Goal: Information Seeking & Learning: Understand process/instructions

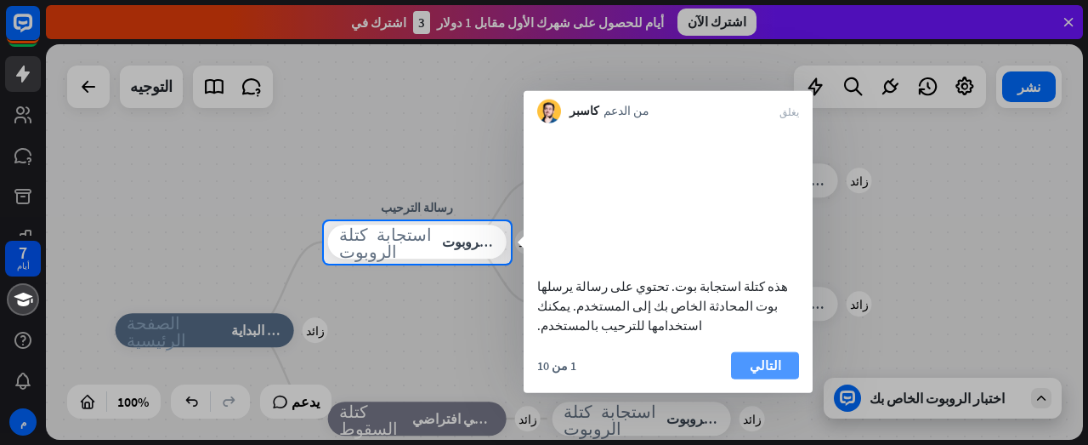
click at [785, 356] on button "التالي" at bounding box center [765, 364] width 68 height 27
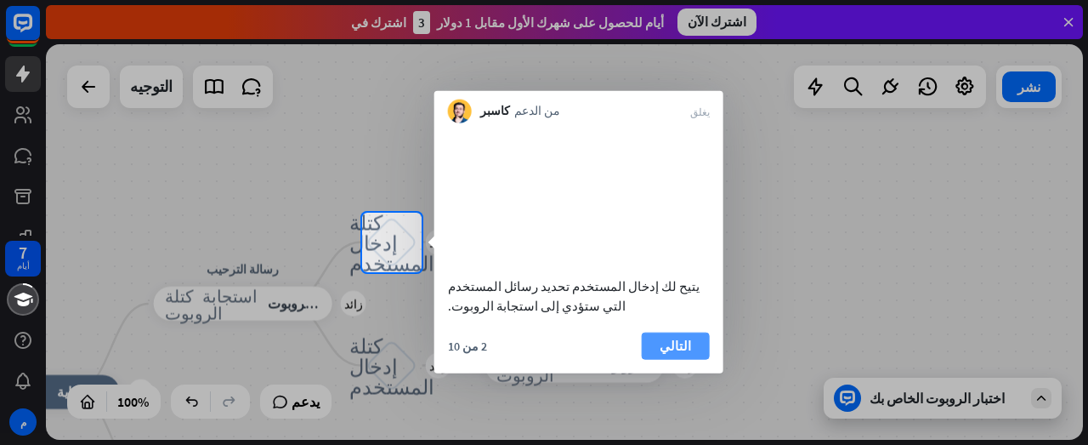
click at [689, 359] on button "التالي" at bounding box center [676, 345] width 68 height 27
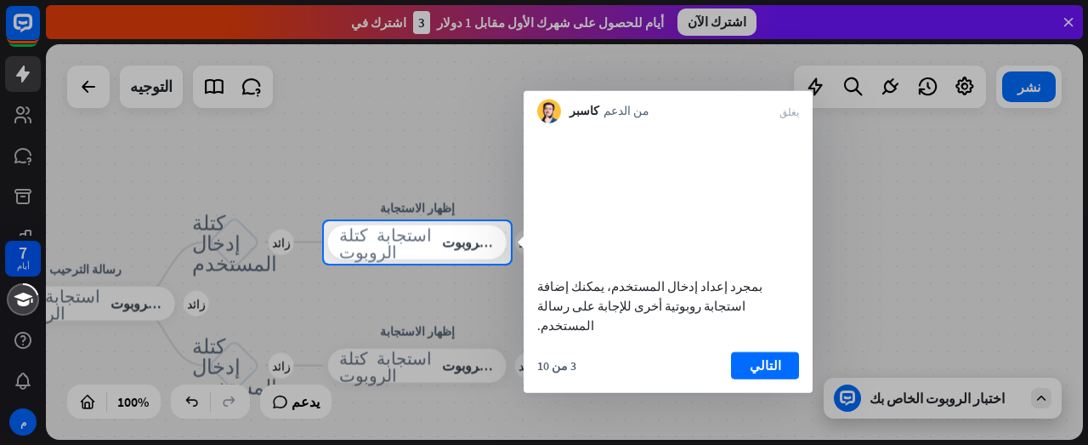
click at [794, 380] on div "3 من 10 التالي" at bounding box center [668, 371] width 289 height 41
click at [785, 366] on button "التالي" at bounding box center [765, 364] width 68 height 27
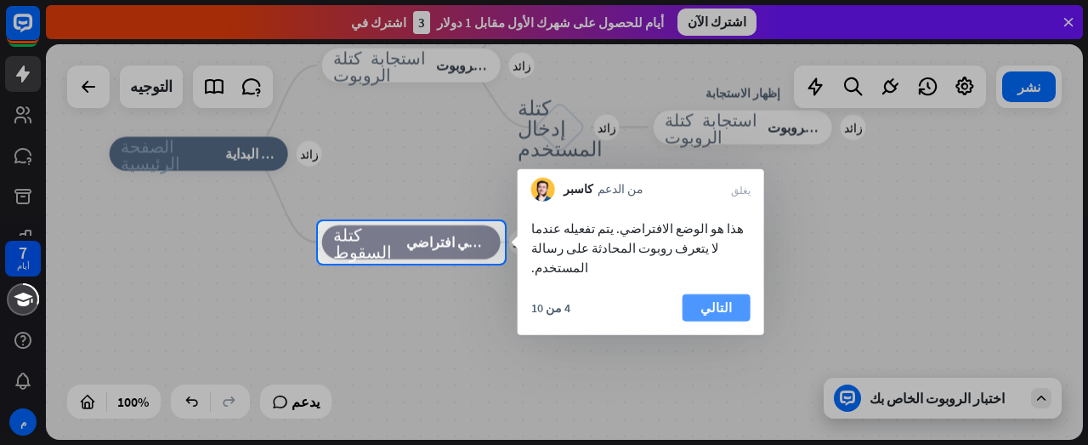
click at [709, 298] on font "التالي" at bounding box center [715, 308] width 31 height 24
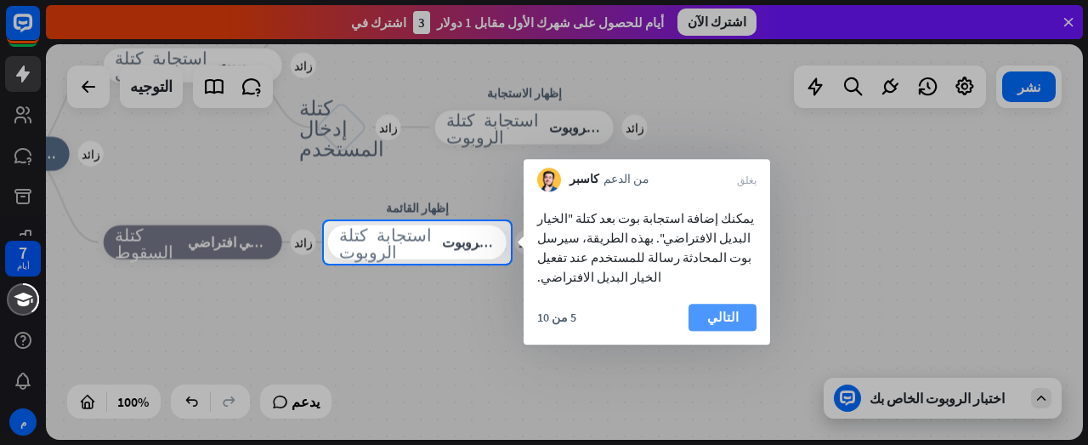
click at [711, 309] on font "التالي" at bounding box center [722, 317] width 31 height 16
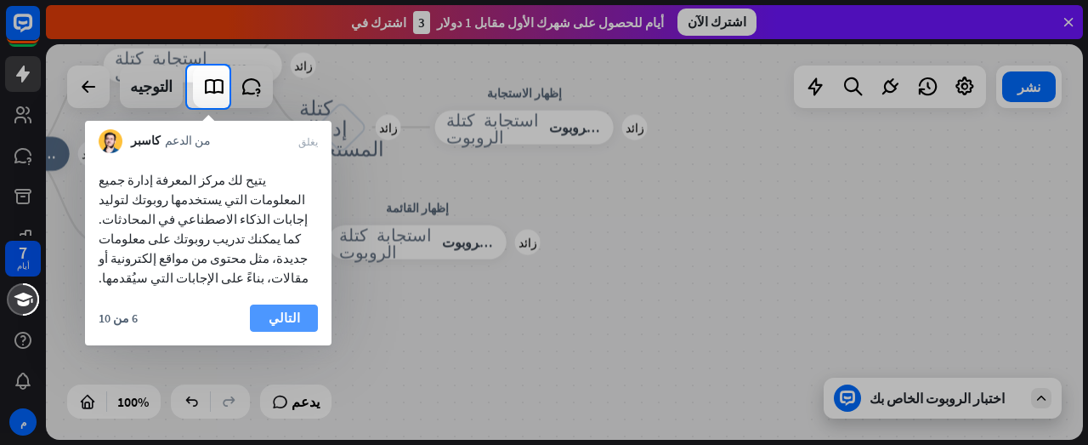
click at [299, 305] on button "التالي" at bounding box center [284, 317] width 68 height 27
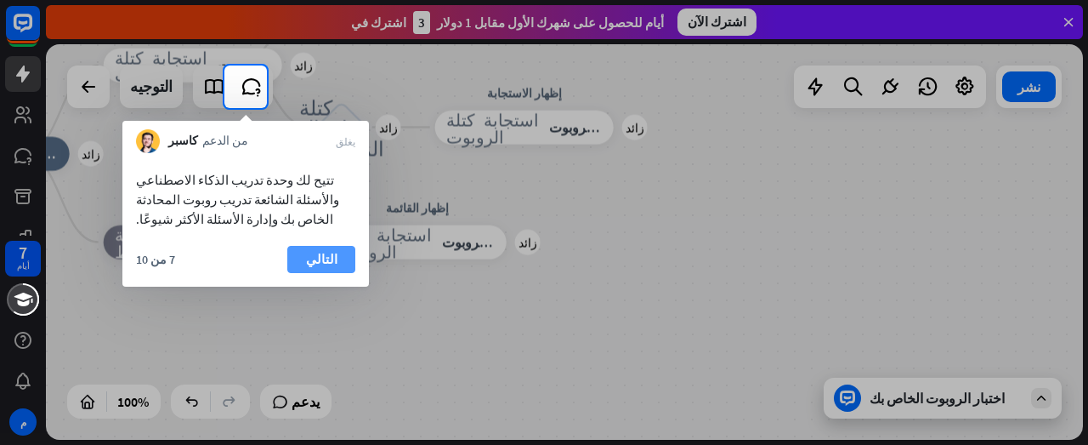
click at [325, 256] on font "التالي" at bounding box center [321, 259] width 31 height 16
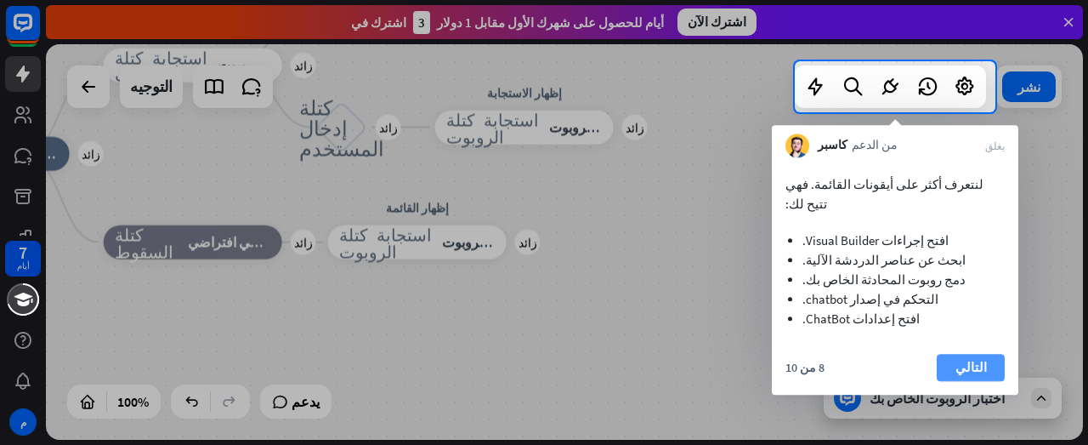
click at [978, 355] on font "التالي" at bounding box center [970, 367] width 31 height 24
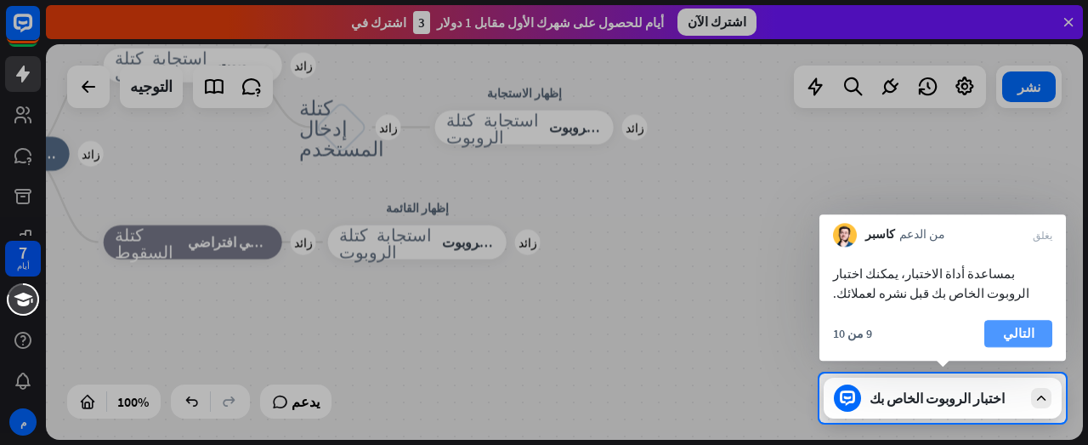
click at [1048, 342] on button "التالي" at bounding box center [1018, 333] width 68 height 27
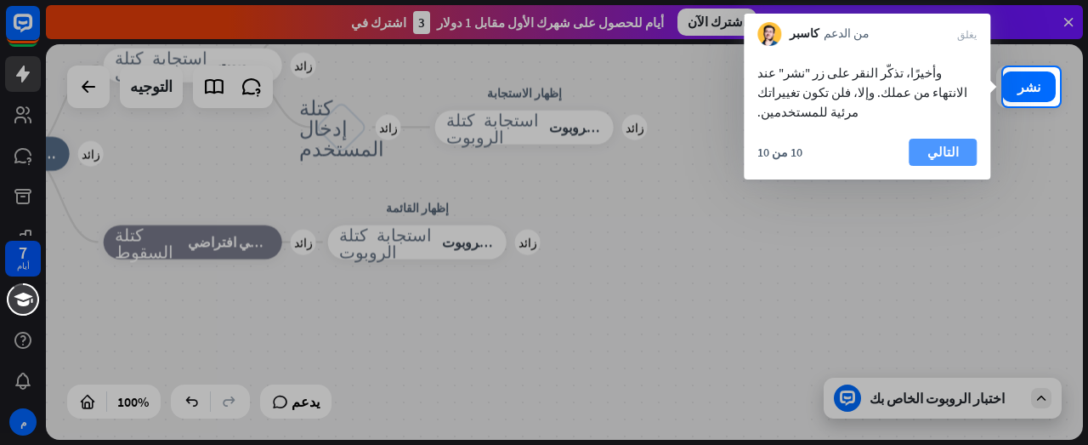
click at [952, 144] on font "التالي" at bounding box center [942, 152] width 31 height 16
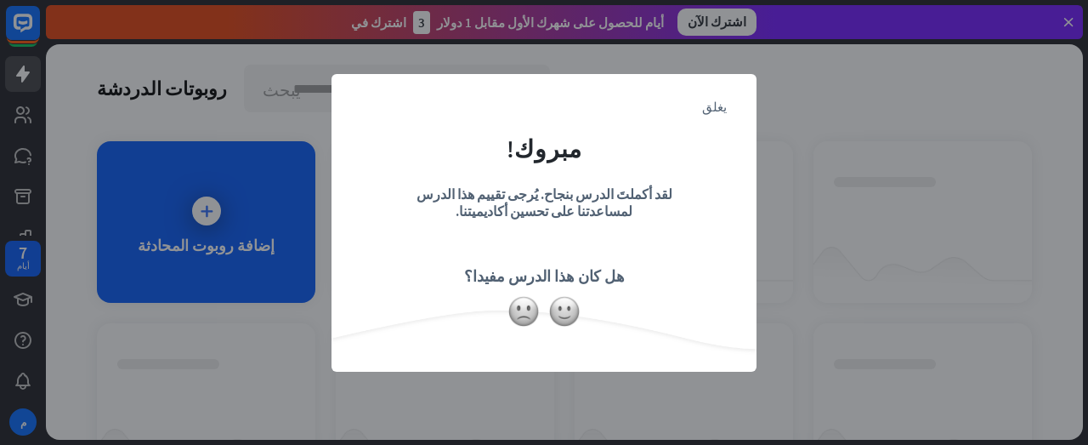
click at [561, 382] on div "يغلق مبروك! لقد أكملتَ الدرس بنجاح. يُرجى تقييم هذا الدرس لمساعدتنا على تحسين أ…" at bounding box center [544, 222] width 1088 height 445
click at [564, 309] on img at bounding box center [564, 311] width 32 height 32
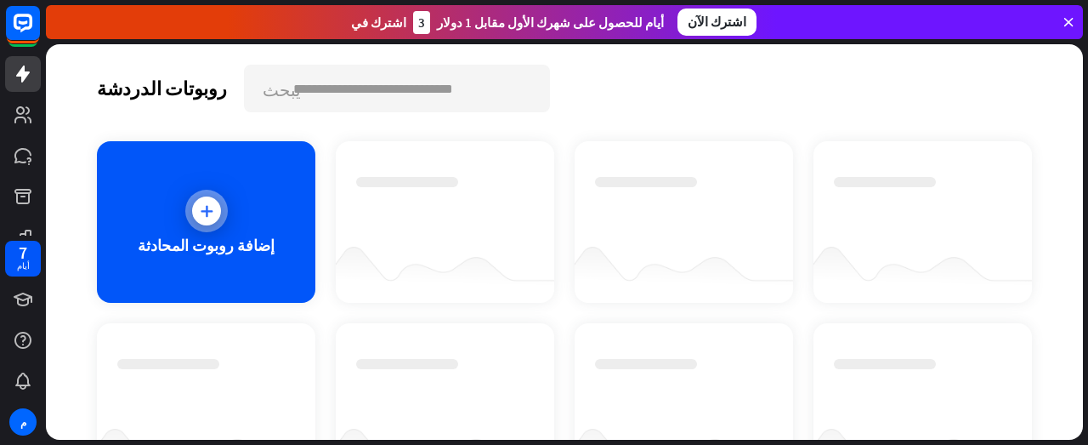
click at [206, 217] on icon at bounding box center [206, 210] width 17 height 17
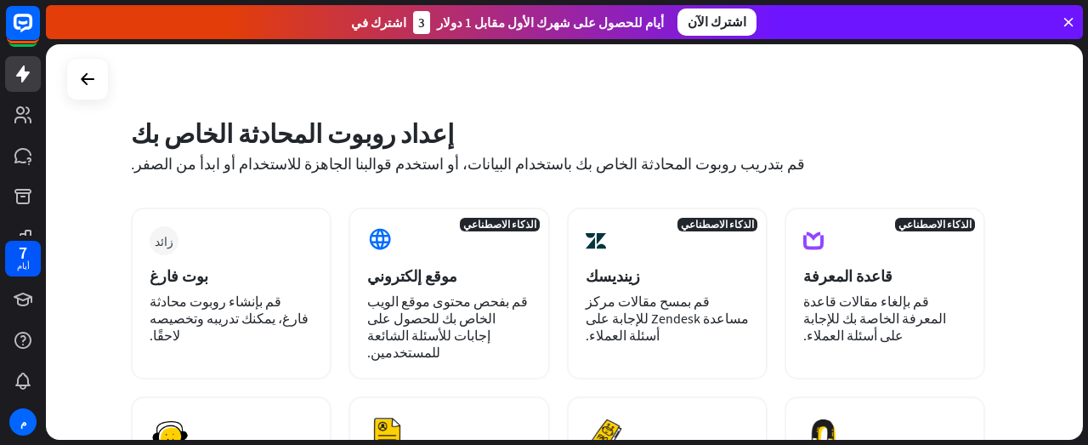
scroll to position [15, 0]
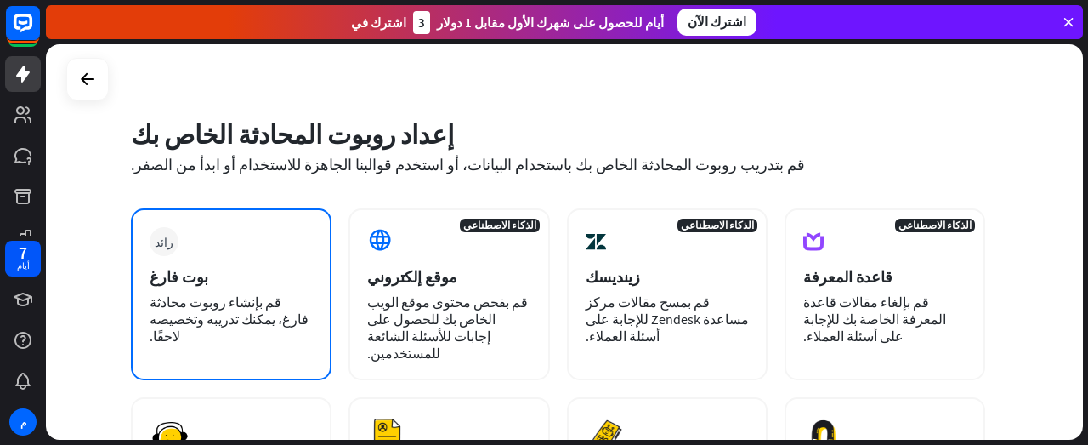
click at [321, 356] on div "زائد بوت فارغ قم بإنشاء روبوت محادثة فارغ، يمكنك تدريبه وتخصيصه لاحقًا." at bounding box center [231, 294] width 201 height 172
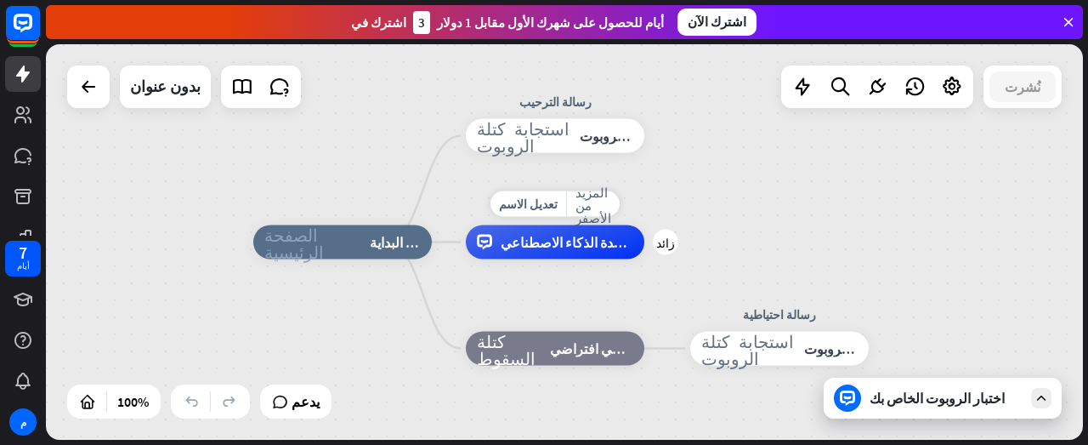
click at [534, 225] on div "تعديل الاسم المزيد من الأصفر زائد مساعدة الذكاء الاصطناعي" at bounding box center [555, 242] width 179 height 34
click at [517, 207] on font "تعديل الاسم" at bounding box center [528, 203] width 59 height 15
click at [533, 205] on font "تعديل الاسم" at bounding box center [528, 203] width 59 height 15
type input "**********"
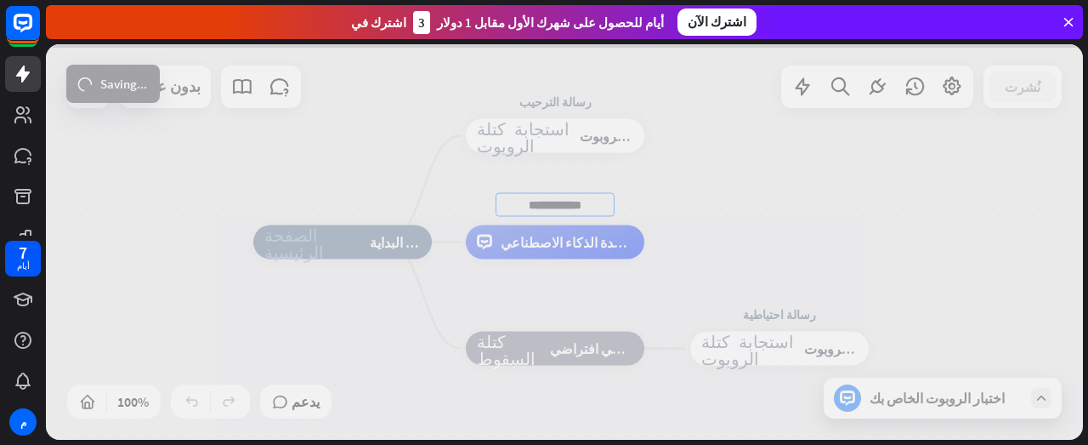
click at [683, 277] on div "**********" at bounding box center [564, 241] width 1037 height 395
